Goal: Find specific page/section: Find specific page/section

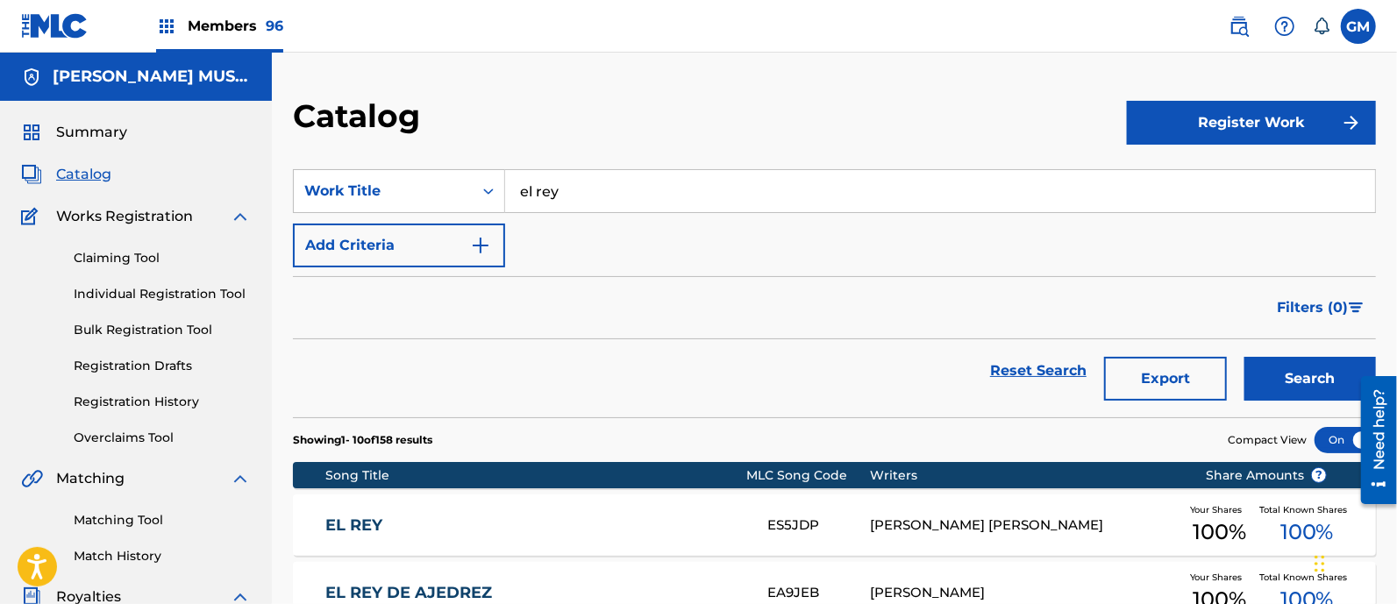
click at [241, 25] on span "Members 96" at bounding box center [236, 26] width 96 height 20
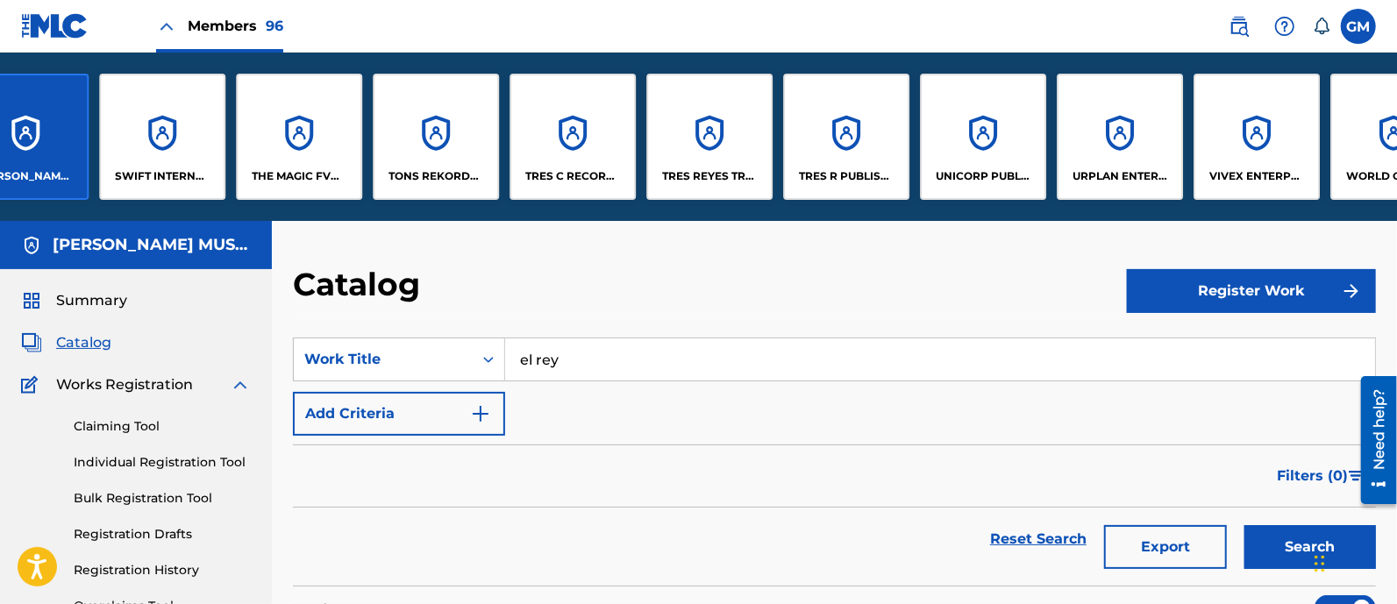
scroll to position [0, 11281]
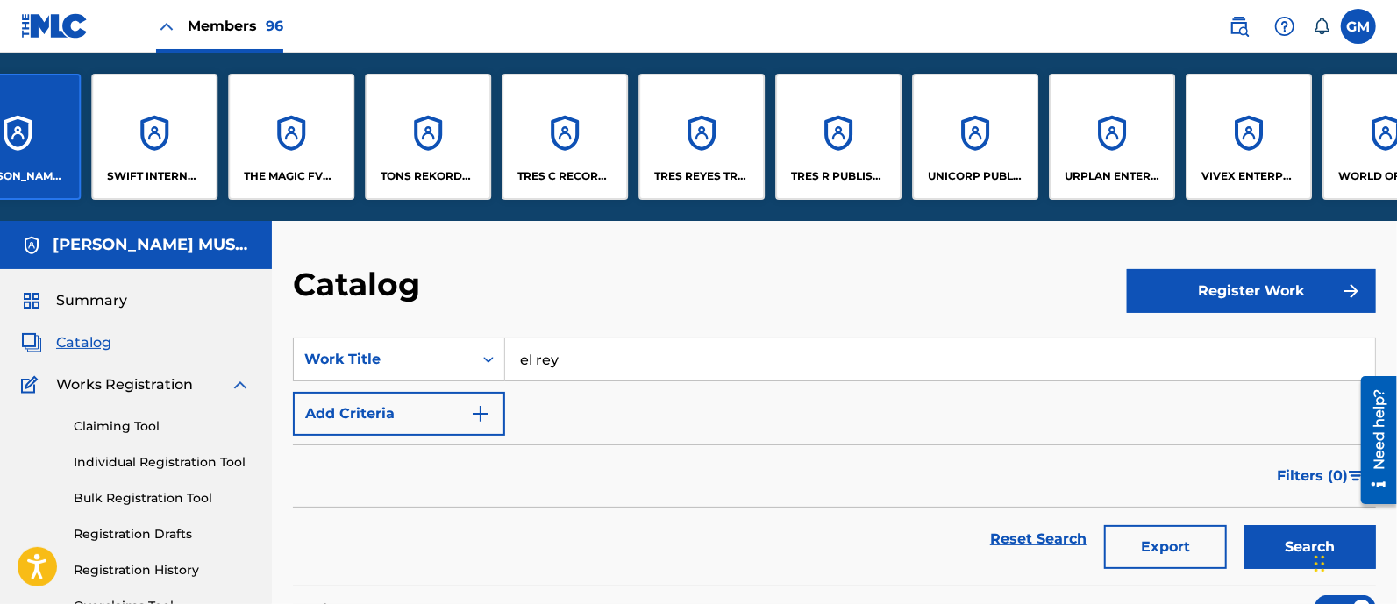
click at [1348, 168] on p "WORLD OF MD PUBLISHING, LLC" at bounding box center [1386, 176] width 96 height 16
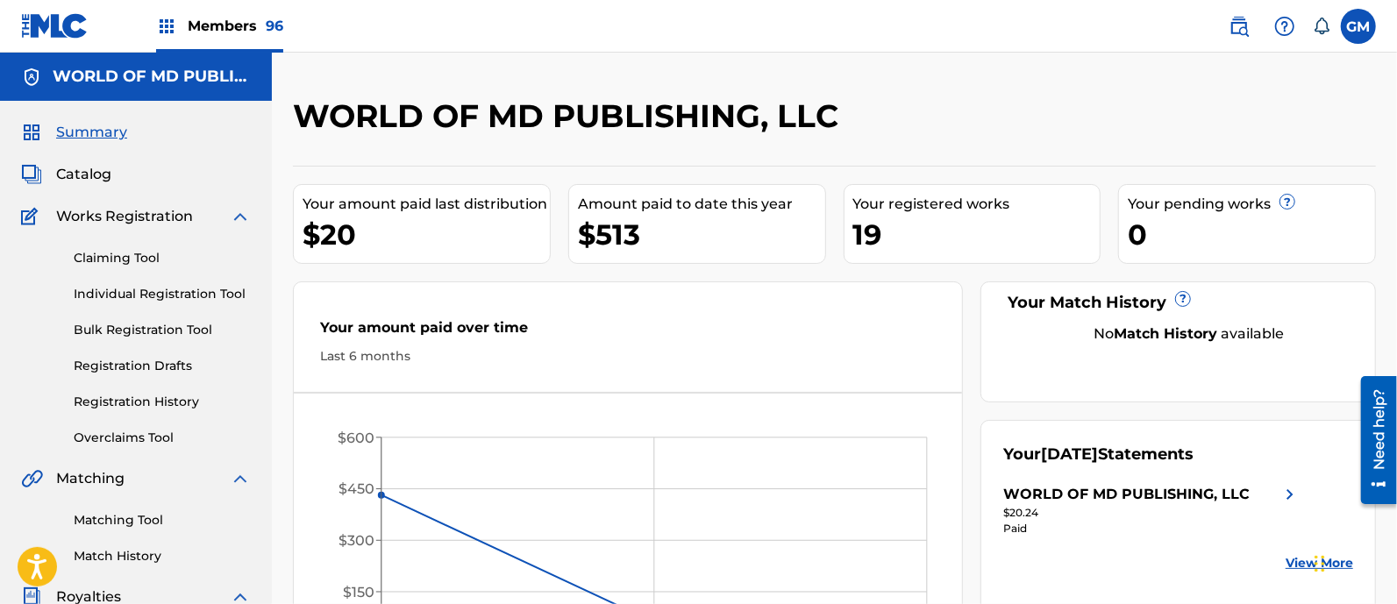
click at [91, 165] on span "Catalog" at bounding box center [83, 174] width 55 height 21
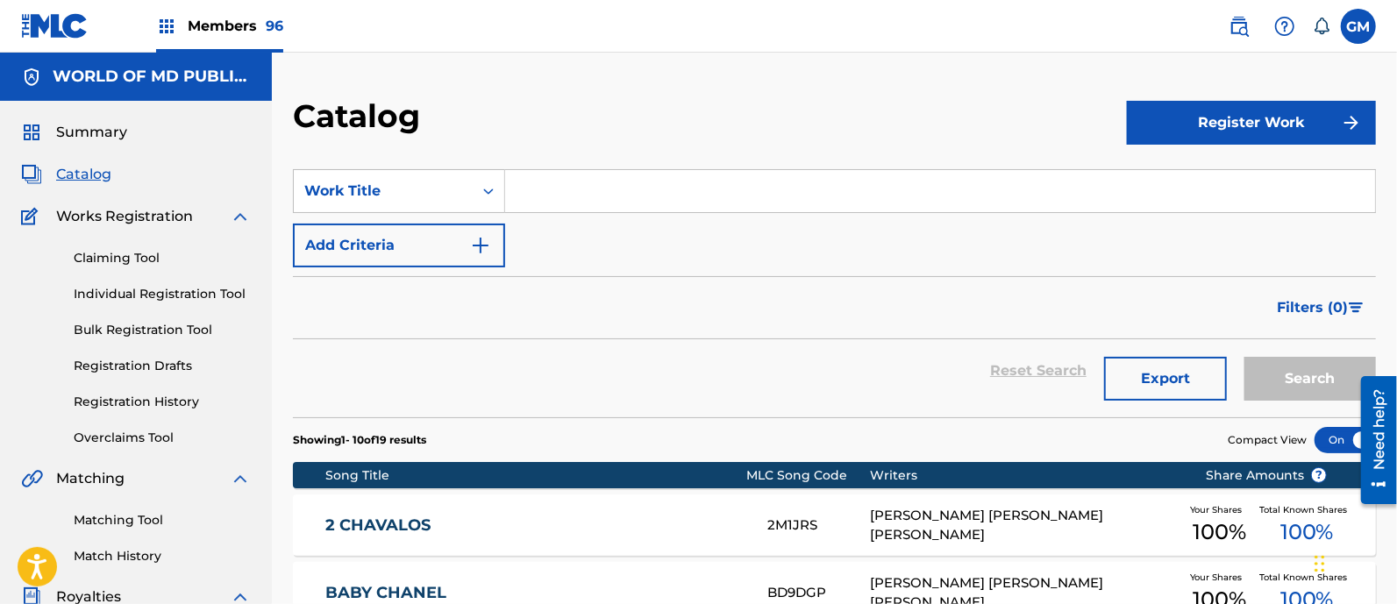
click at [620, 186] on input "Search Form" at bounding box center [940, 191] width 870 height 42
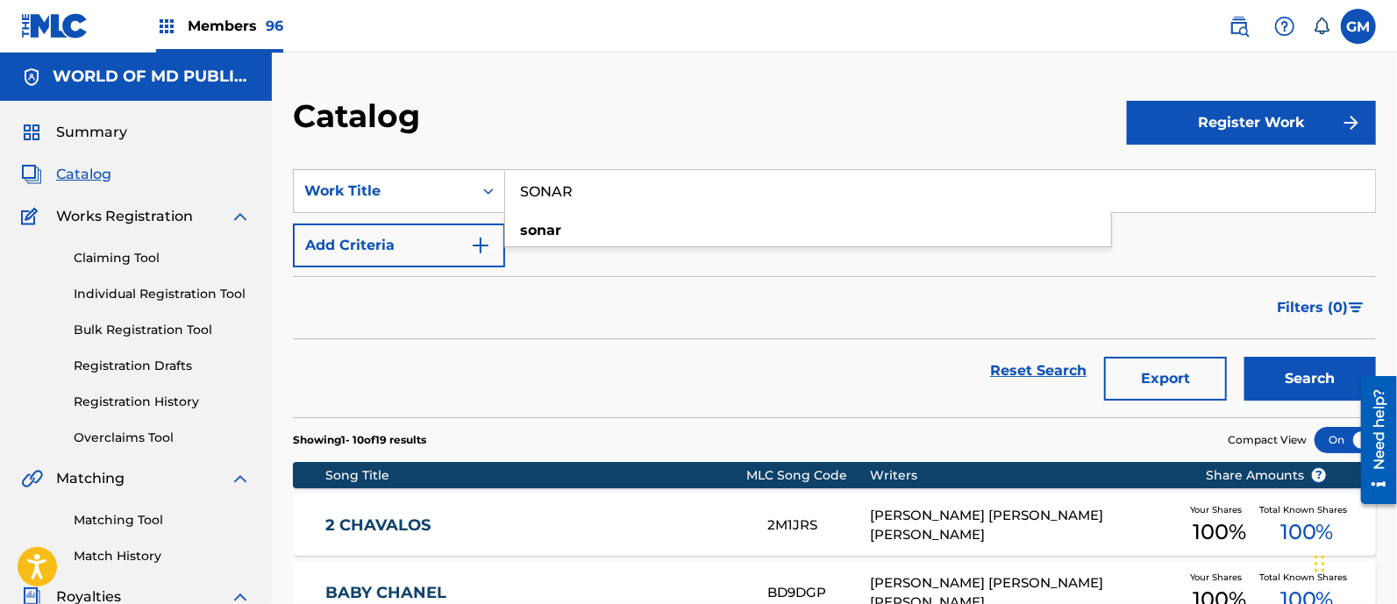
type input "SONAR"
click at [1244, 357] on button "Search" at bounding box center [1310, 379] width 132 height 44
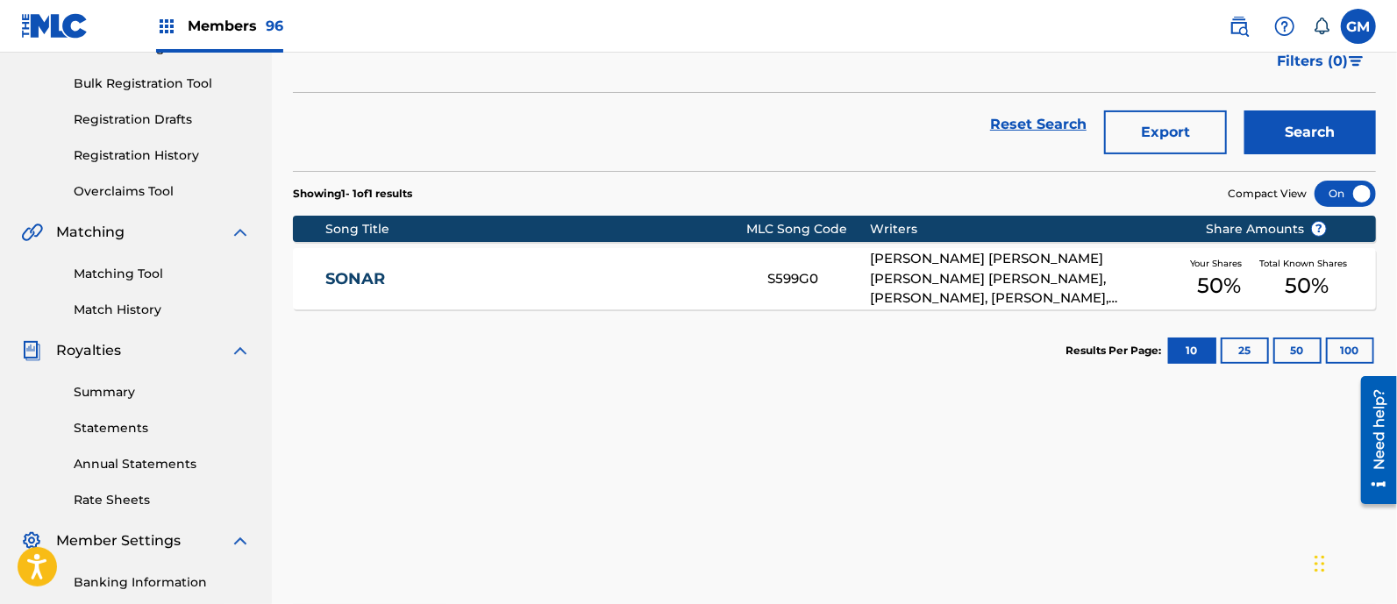
scroll to position [255, 0]
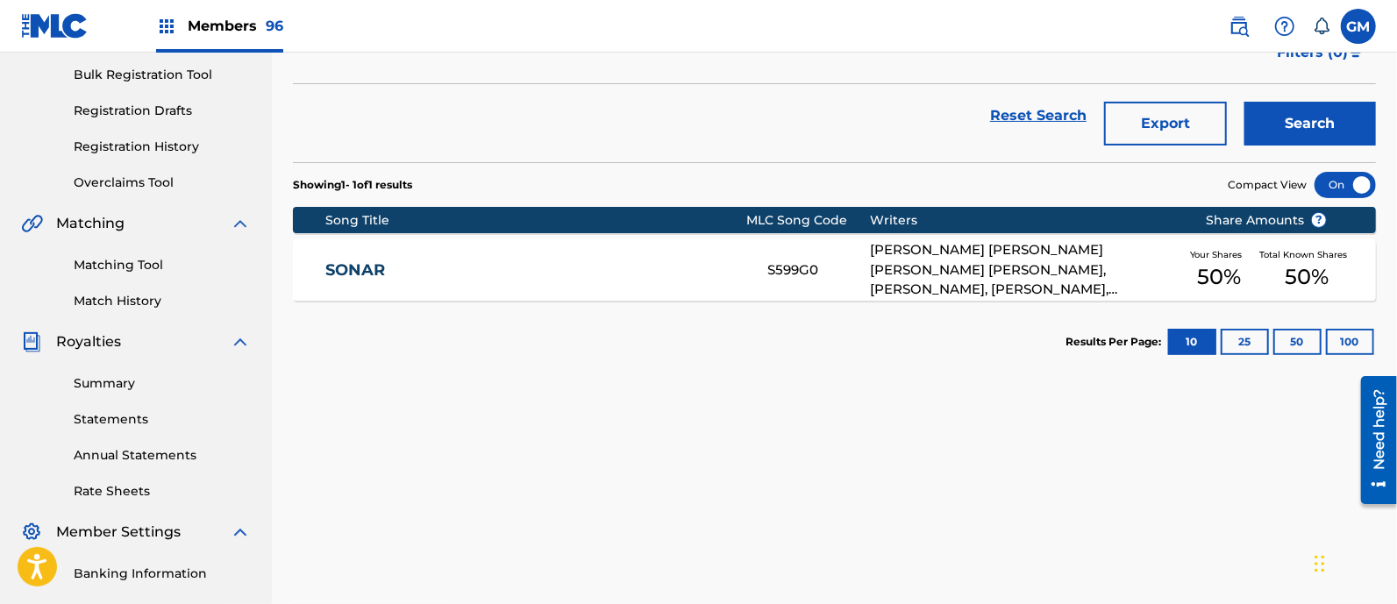
click at [621, 264] on link "SONAR" at bounding box center [534, 270] width 418 height 20
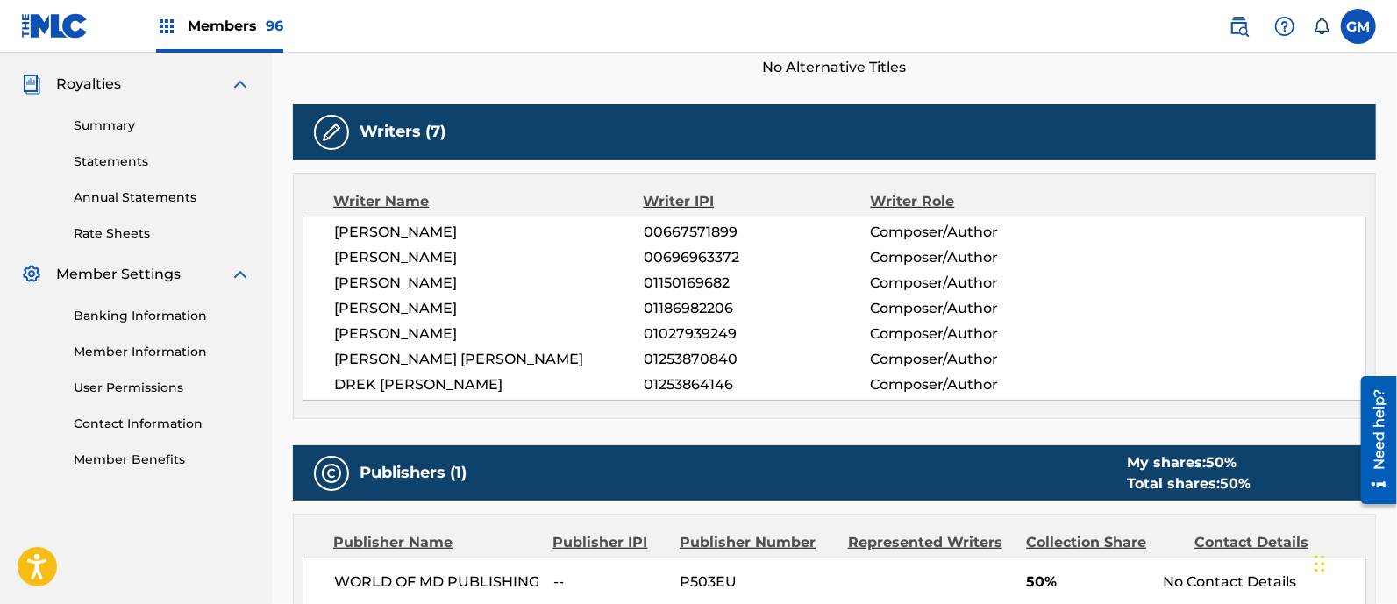
scroll to position [511, 0]
